Goal: Task Accomplishment & Management: Manage account settings

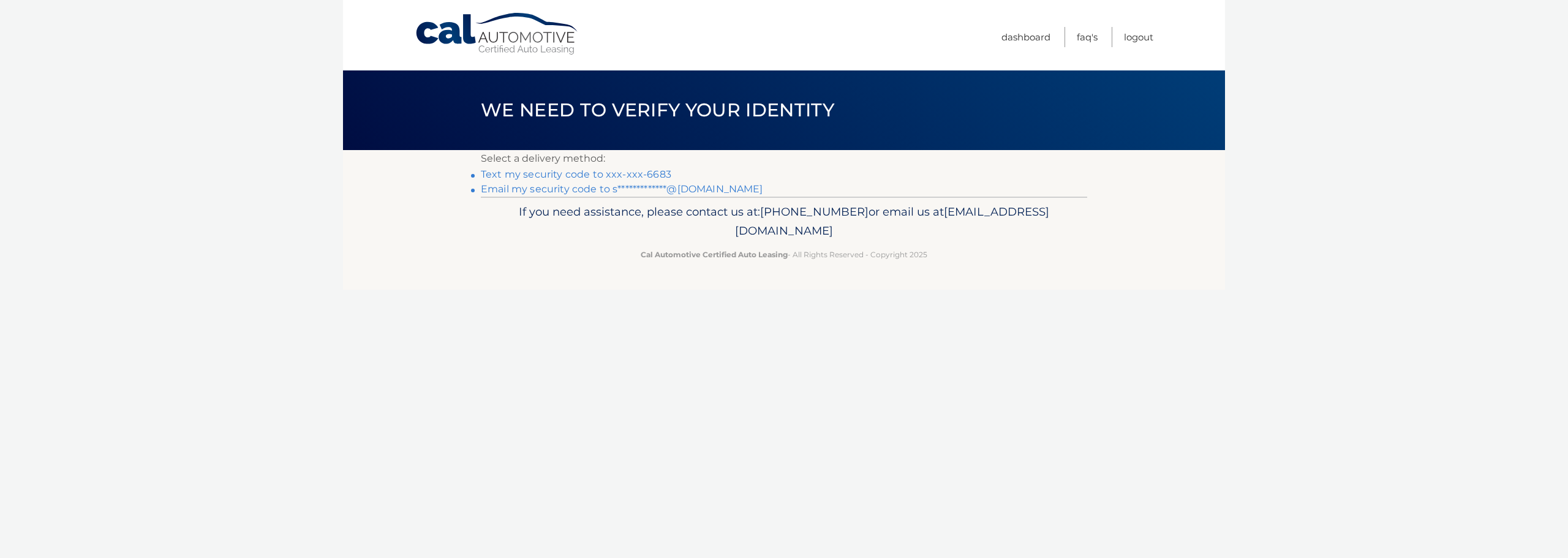
click at [634, 172] on link "Text my security code to xxx-xxx-6683" at bounding box center [576, 174] width 190 height 12
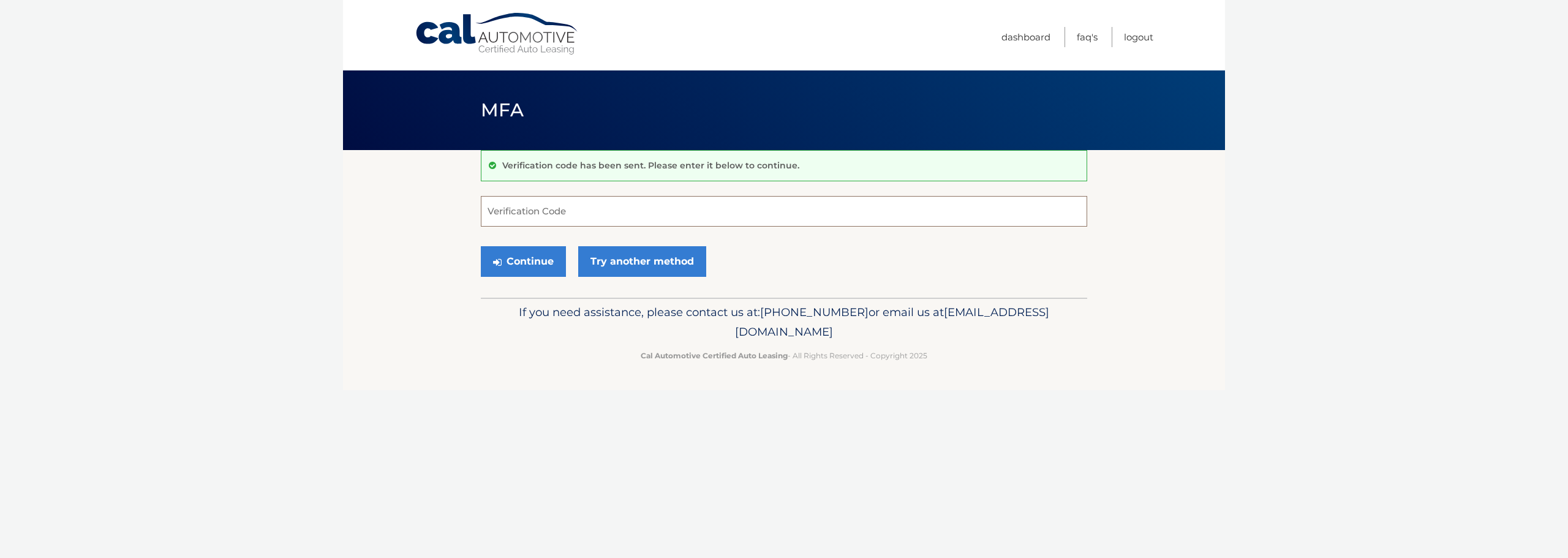
click at [657, 208] on input "Verification Code" at bounding box center [784, 211] width 606 height 31
type input "304531"
click at [545, 256] on button "Continue" at bounding box center [523, 261] width 85 height 31
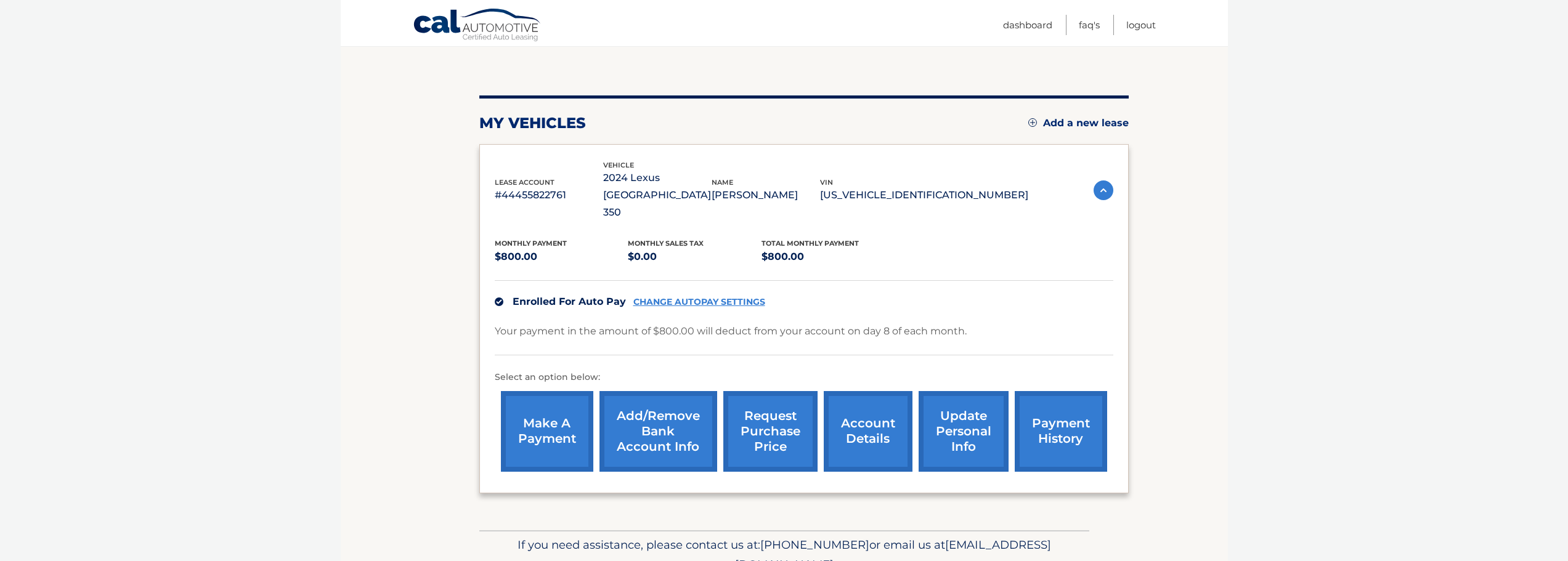
scroll to position [139, 0]
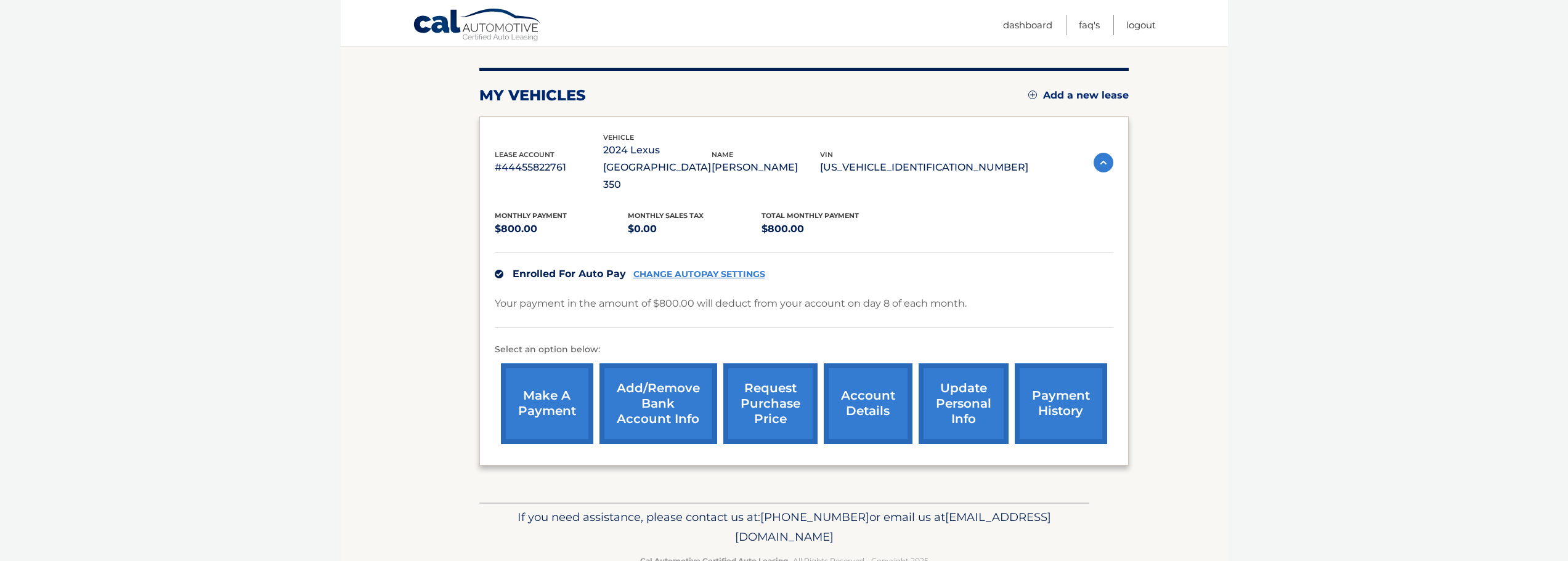
click at [892, 380] on link "account details" at bounding box center [868, 404] width 89 height 81
click at [870, 378] on link "account details" at bounding box center [868, 404] width 89 height 81
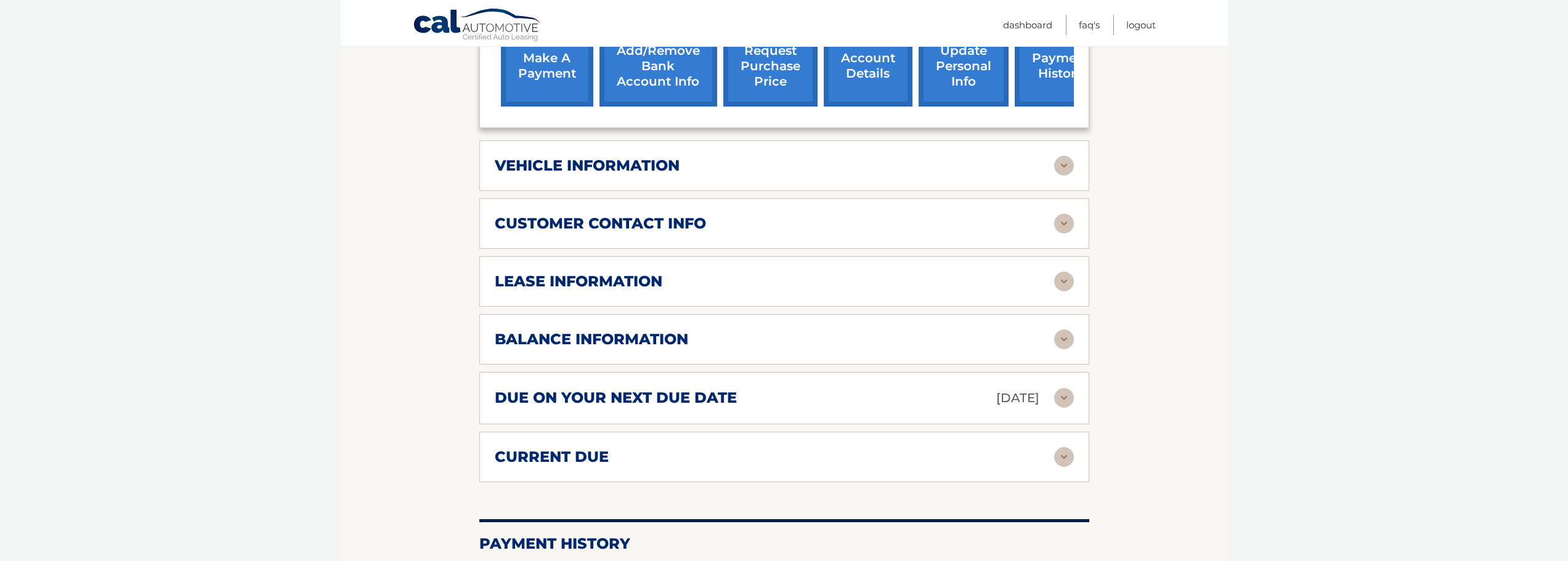
scroll to position [493, 0]
click at [1070, 271] on img at bounding box center [1064, 281] width 20 height 20
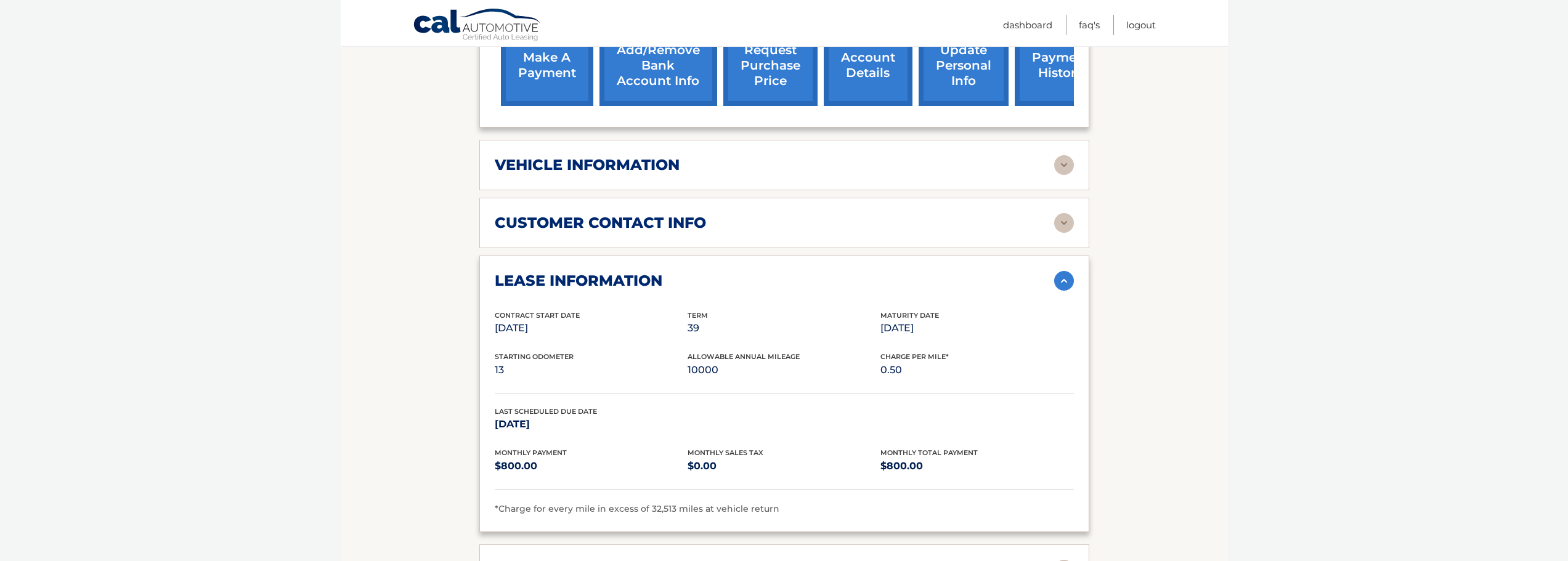
scroll to position [739, 0]
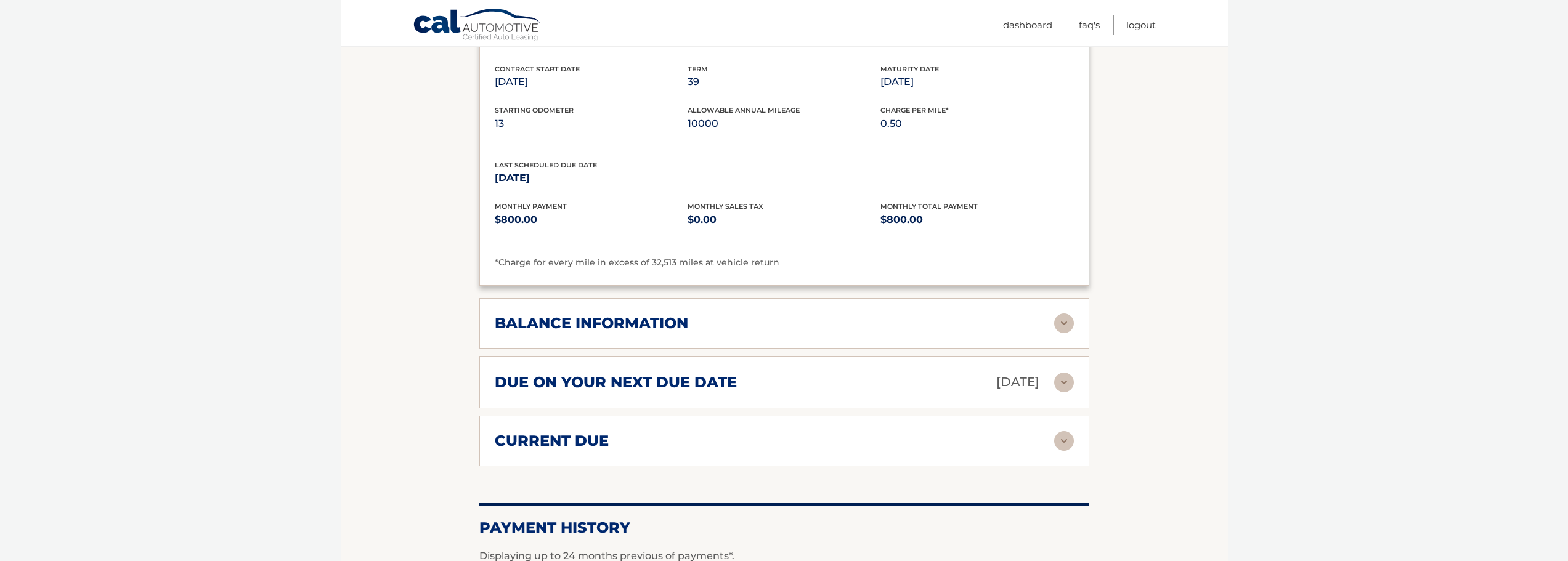
click at [1063, 313] on img at bounding box center [1064, 323] width 20 height 20
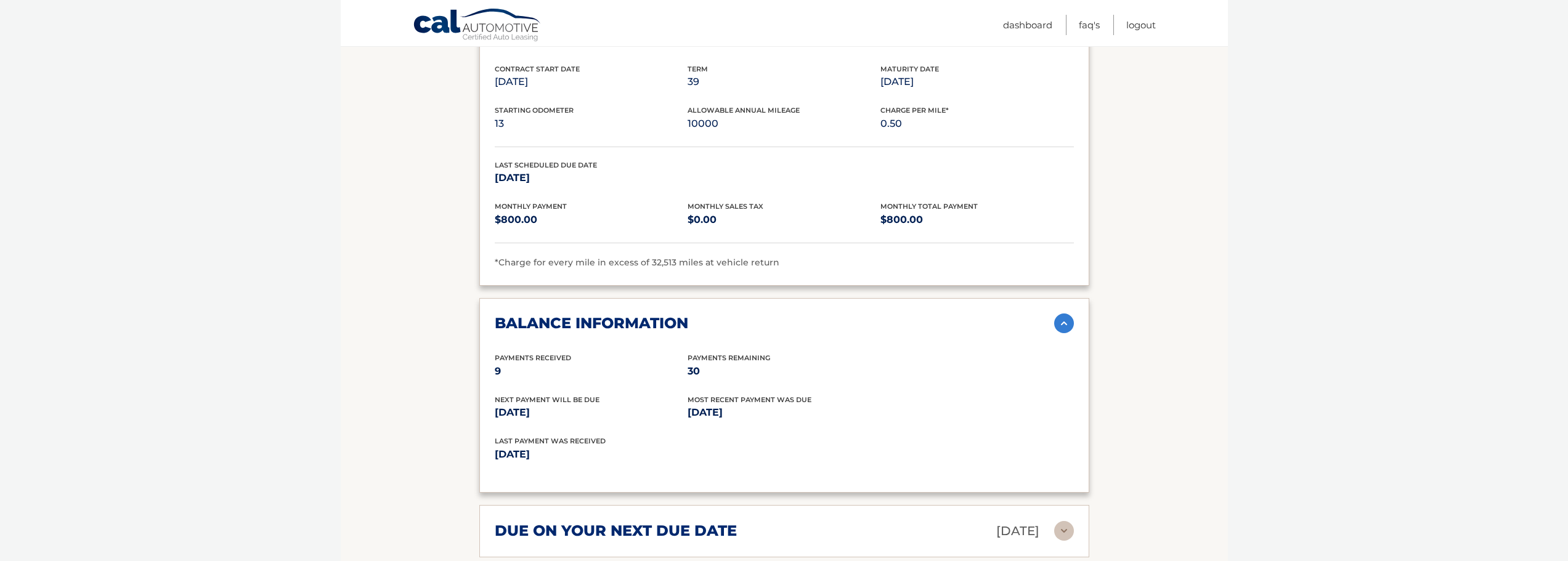
scroll to position [493, 0]
